Goal: Ask a question: Seek information or help from site administrators or community

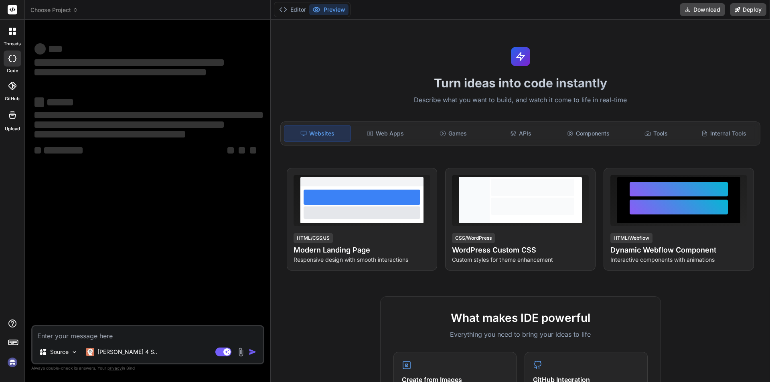
click at [130, 336] on textarea at bounding box center [147, 333] width 231 height 14
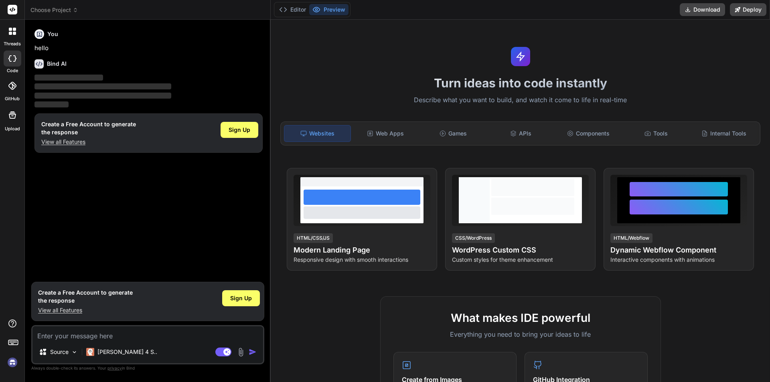
type textarea "x"
type textarea "h"
type textarea "x"
type textarea "hi"
type textarea "x"
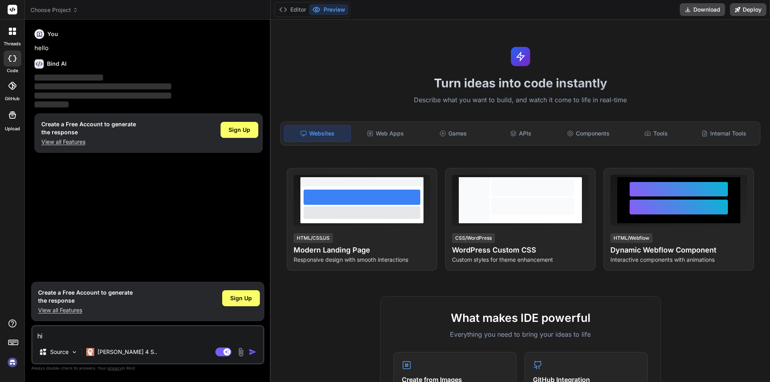
type textarea "hii"
type textarea "x"
type textarea "hiii"
type textarea "x"
type textarea "hiii"
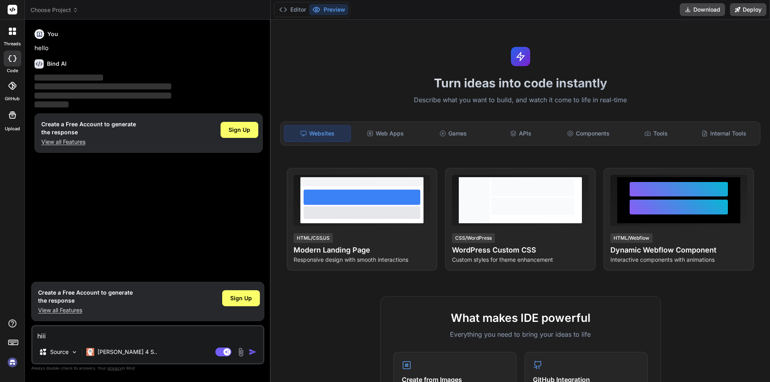
click at [251, 353] on img "button" at bounding box center [253, 352] width 8 height 8
click at [127, 241] on div "You hello Bind AI ‌ ‌ ‌ ‌ Create a Free Account to generate the response View a…" at bounding box center [148, 152] width 231 height 252
click at [11, 11] on rect at bounding box center [13, 10] width 10 height 10
click at [10, 51] on div at bounding box center [13, 59] width 18 height 16
click at [247, 353] on div "Agent Mode. When this toggle is activated, AI automatically makes decisions, re…" at bounding box center [237, 352] width 46 height 10
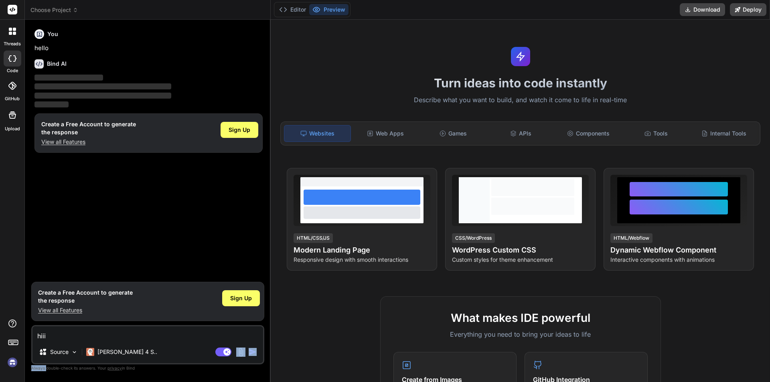
click at [247, 353] on div "Agent Mode. When this toggle is activated, AI automatically makes decisions, re…" at bounding box center [237, 352] width 46 height 10
click at [252, 350] on img "button" at bounding box center [253, 352] width 8 height 8
click at [229, 346] on div "Source Claude 4 S.." at bounding box center [147, 353] width 231 height 19
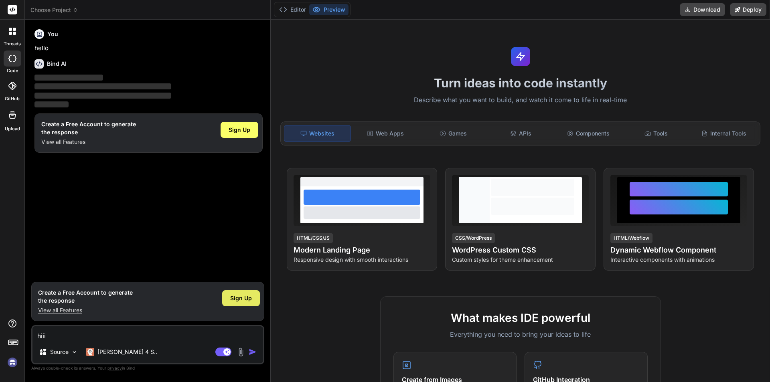
click at [246, 300] on span "Sign Up" at bounding box center [241, 298] width 22 height 8
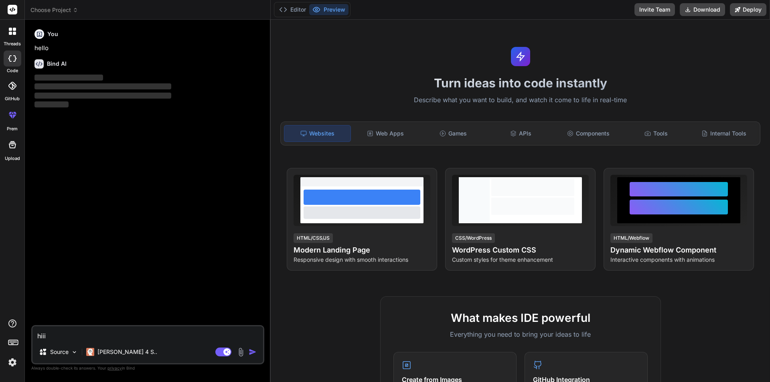
click at [253, 350] on img "button" at bounding box center [253, 352] width 8 height 8
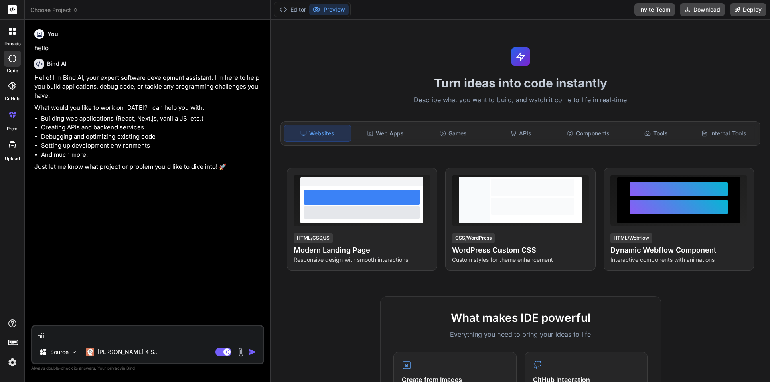
type textarea "x"
click at [63, 336] on textarea "hiii" at bounding box center [147, 333] width 231 height 14
type textarea "hii"
type textarea "x"
type textarea "hi"
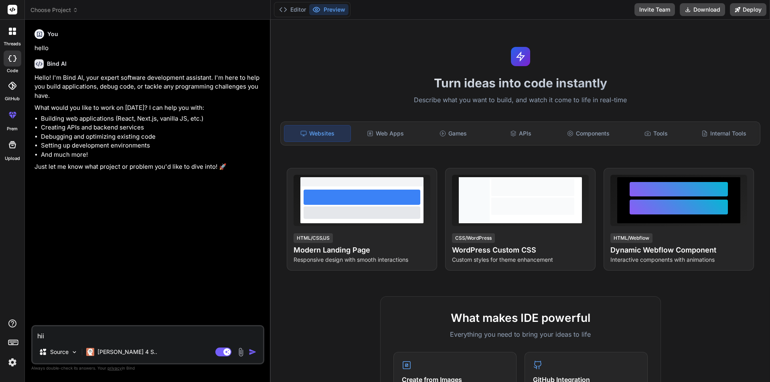
type textarea "x"
type textarea "h"
type textarea "x"
type textarea "h"
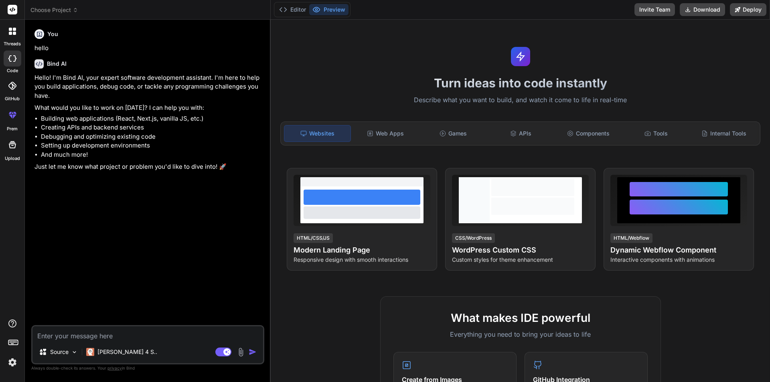
type textarea "x"
type textarea "ho"
type textarea "x"
type textarea "how"
type textarea "x"
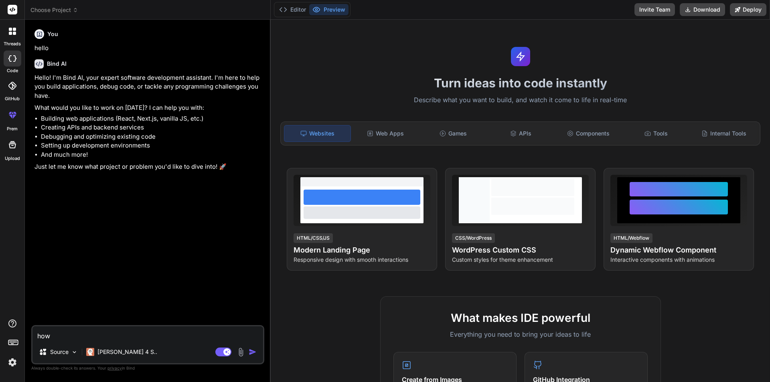
type textarea "how"
type textarea "x"
type textarea "how a"
type textarea "x"
type textarea "how aR"
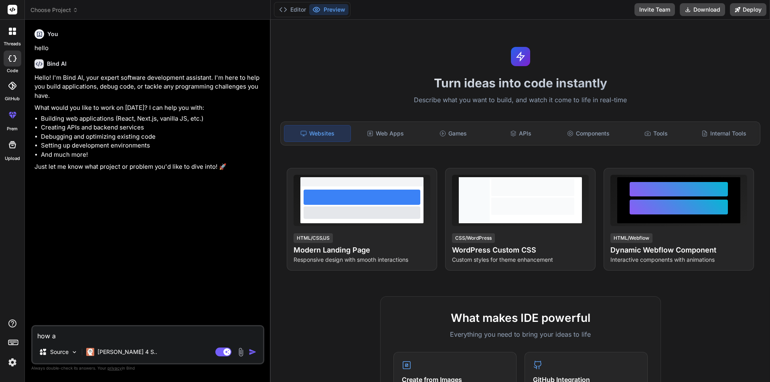
type textarea "x"
type textarea "how aRE"
type textarea "x"
type textarea "how aRE"
type textarea "x"
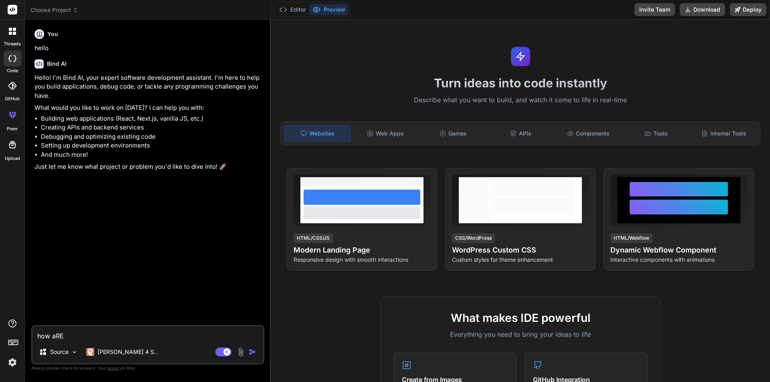
type textarea "how aRE Y"
type textarea "x"
type textarea "how aRE YO"
type textarea "x"
type textarea "how aRE YOU"
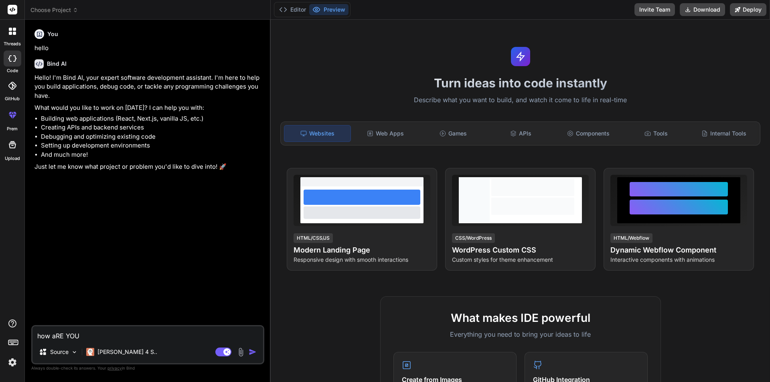
type textarea "x"
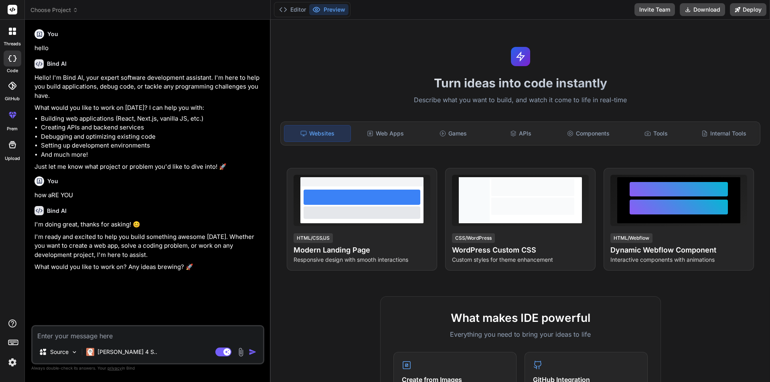
type textarea "x"
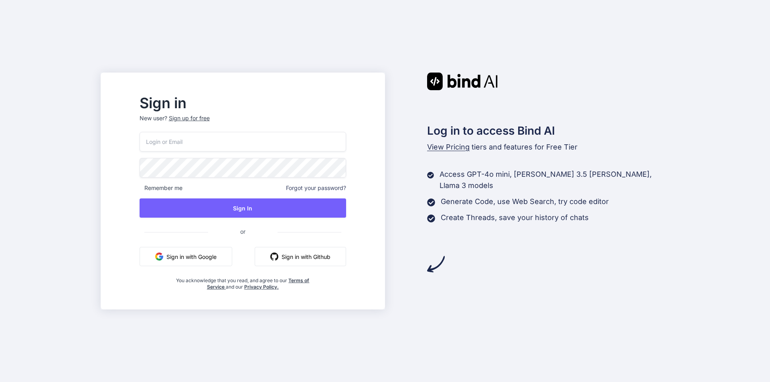
click at [249, 146] on input "email" at bounding box center [243, 142] width 207 height 20
type input "nancy@yopmail.com"
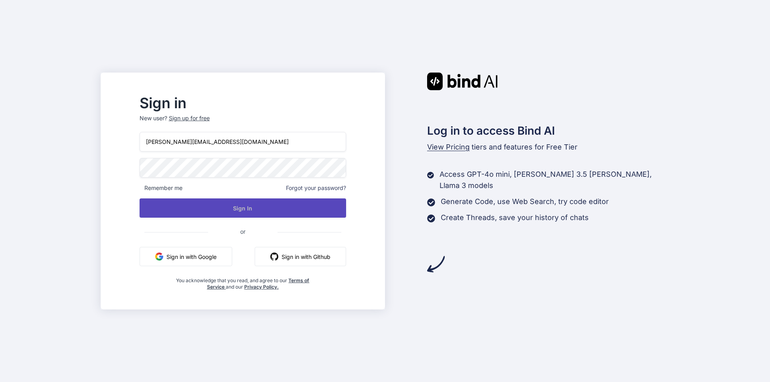
click at [272, 217] on button "Sign In" at bounding box center [243, 207] width 207 height 19
